Goal: Task Accomplishment & Management: Manage account settings

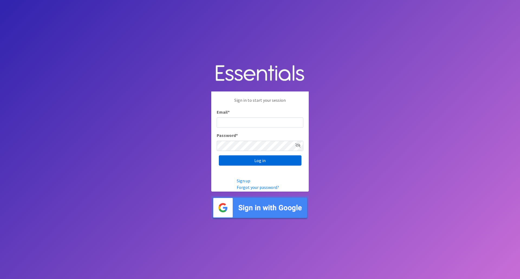
type input "[EMAIL_ADDRESS][DOMAIN_NAME]"
click at [251, 159] on input "Log in" at bounding box center [260, 160] width 83 height 10
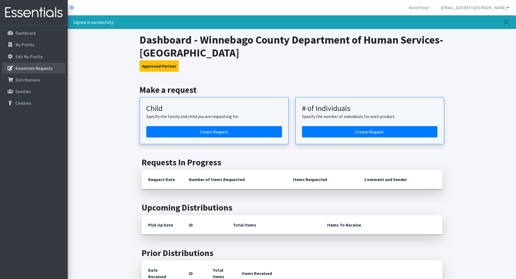
click at [36, 68] on p "Essentials Requests" at bounding box center [33, 68] width 37 height 5
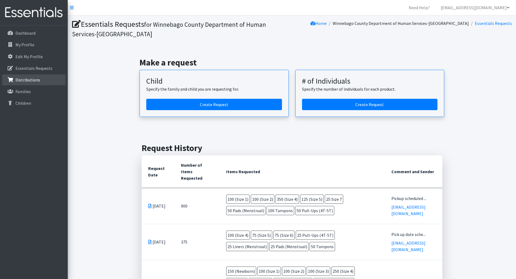
click at [26, 80] on p "Distributions" at bounding box center [27, 79] width 25 height 5
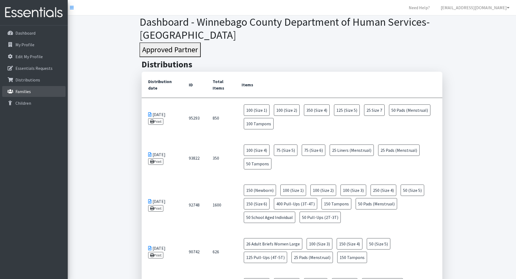
click at [30, 90] on p "Families" at bounding box center [22, 91] width 15 height 5
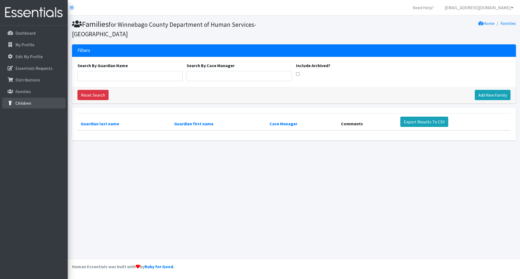
click at [30, 101] on p "Children" at bounding box center [23, 102] width 16 height 5
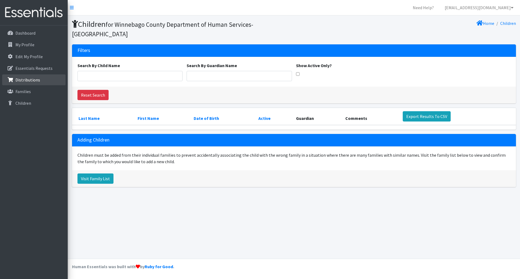
click at [35, 80] on p "Distributions" at bounding box center [27, 79] width 25 height 5
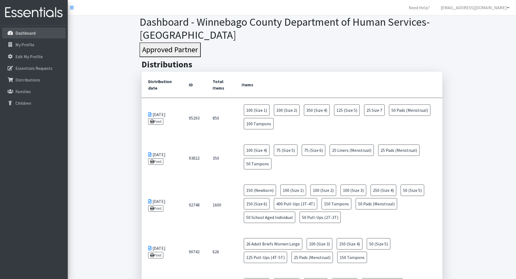
click at [35, 32] on link "Dashboard" at bounding box center [33, 33] width 63 height 11
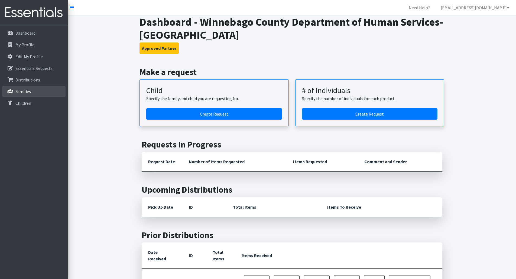
click at [25, 93] on p "Families" at bounding box center [22, 91] width 15 height 5
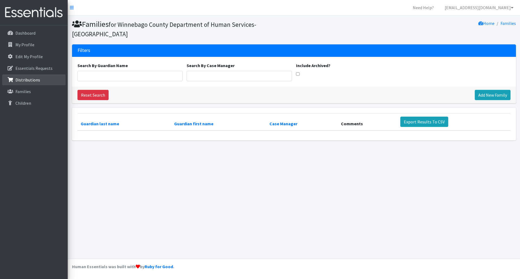
click at [21, 79] on p "Distributions" at bounding box center [27, 79] width 25 height 5
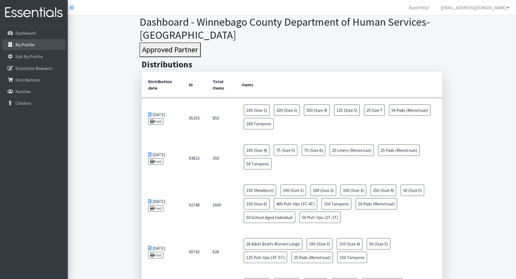
click at [20, 42] on p "My Profile" at bounding box center [24, 44] width 19 height 5
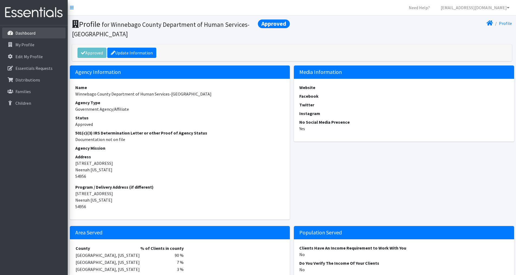
click at [27, 34] on p "Dashboard" at bounding box center [25, 32] width 20 height 5
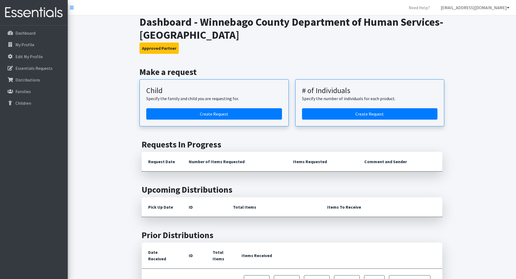
click at [502, 9] on link "[EMAIL_ADDRESS][DOMAIN_NAME]" at bounding box center [474, 7] width 77 height 11
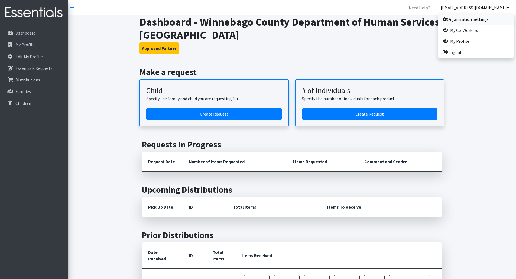
click at [491, 17] on link "Organization Settings" at bounding box center [475, 19] width 75 height 11
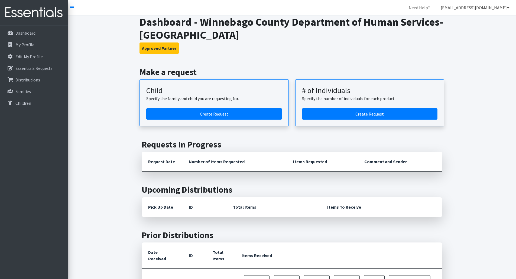
click at [472, 8] on link "[EMAIL_ADDRESS][DOMAIN_NAME]" at bounding box center [474, 7] width 77 height 11
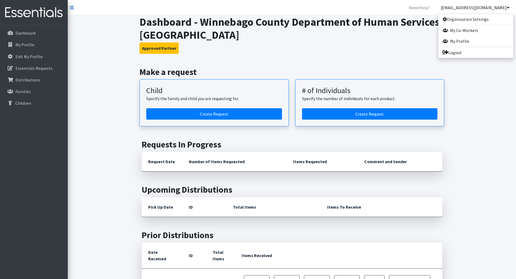
click at [72, 9] on link at bounding box center [72, 7] width 4 height 6
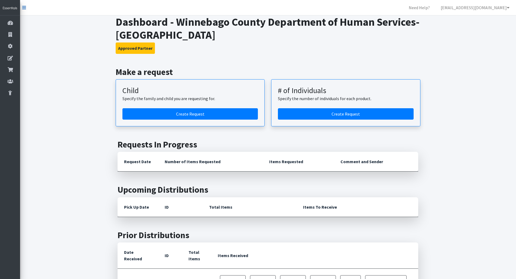
click at [23, 9] on icon at bounding box center [24, 7] width 4 height 4
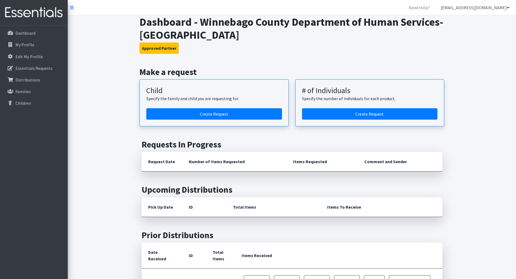
click at [502, 9] on link "[EMAIL_ADDRESS][DOMAIN_NAME]" at bounding box center [474, 7] width 77 height 11
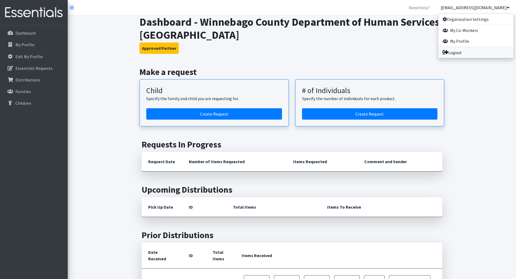
click at [481, 53] on link "Logout" at bounding box center [475, 52] width 75 height 11
